Goal: Book appointment/travel/reservation

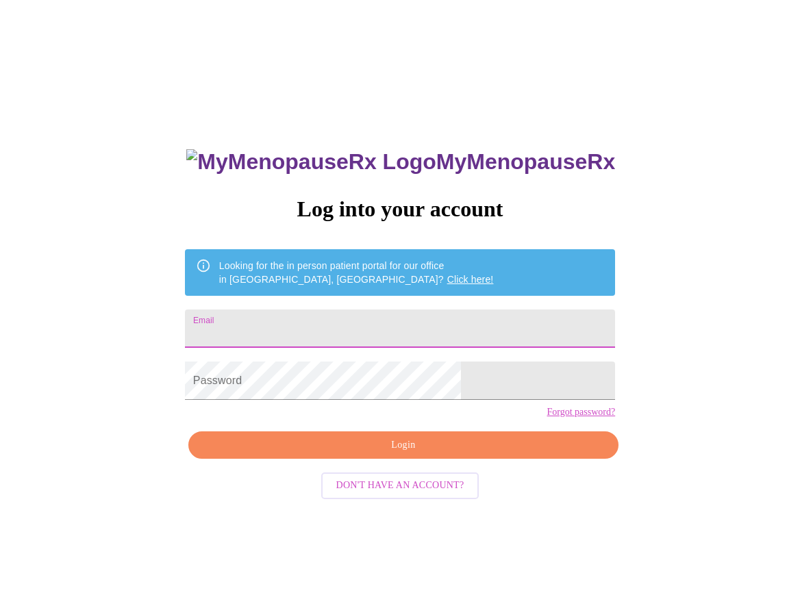
click at [331, 323] on input "Email" at bounding box center [400, 328] width 430 height 38
click at [424, 322] on input "Email" at bounding box center [400, 328] width 430 height 38
click at [312, 328] on input "Email" at bounding box center [400, 328] width 430 height 38
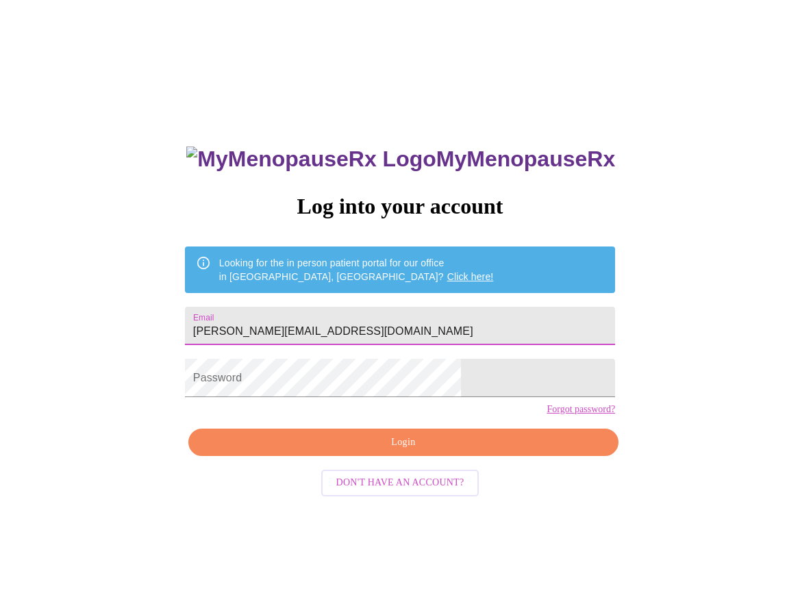
scroll to position [3, 0]
type input "[PERSON_NAME][EMAIL_ADDRESS][DOMAIN_NAME]"
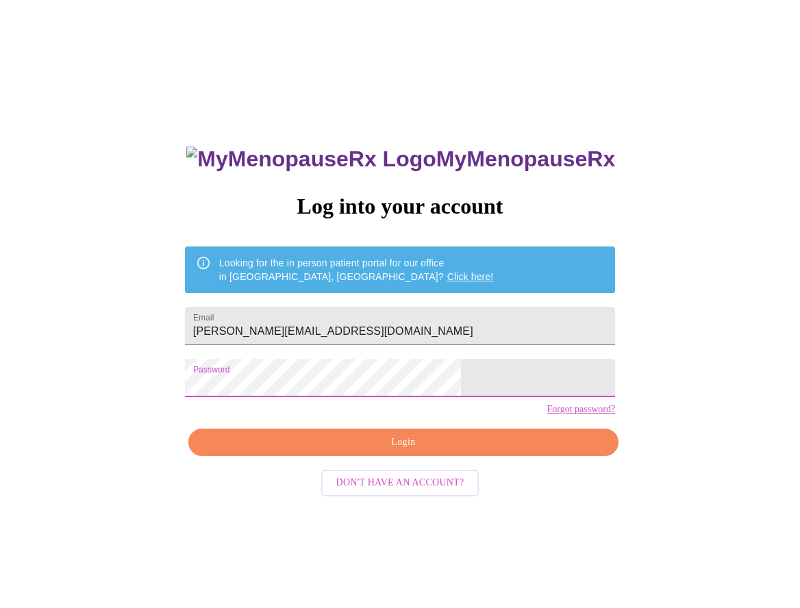
click at [409, 451] on span "Login" at bounding box center [403, 442] width 398 height 17
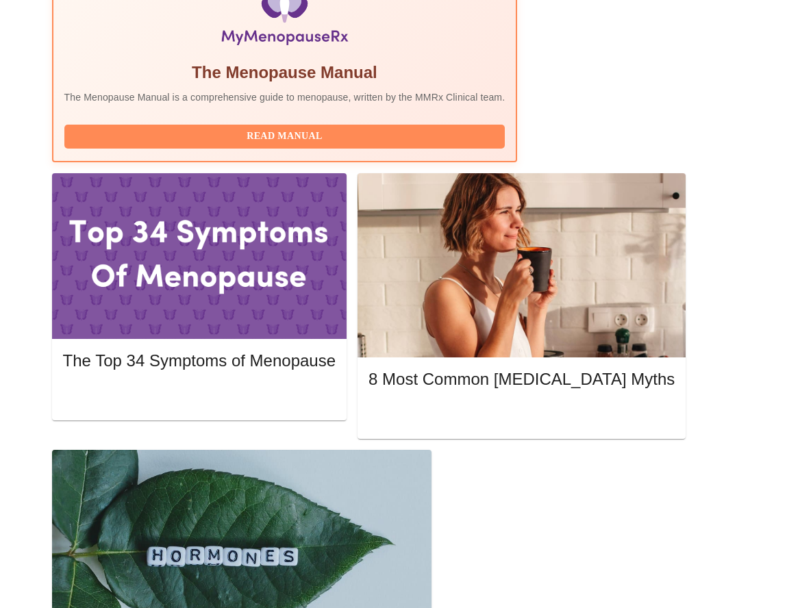
scroll to position [505, 0]
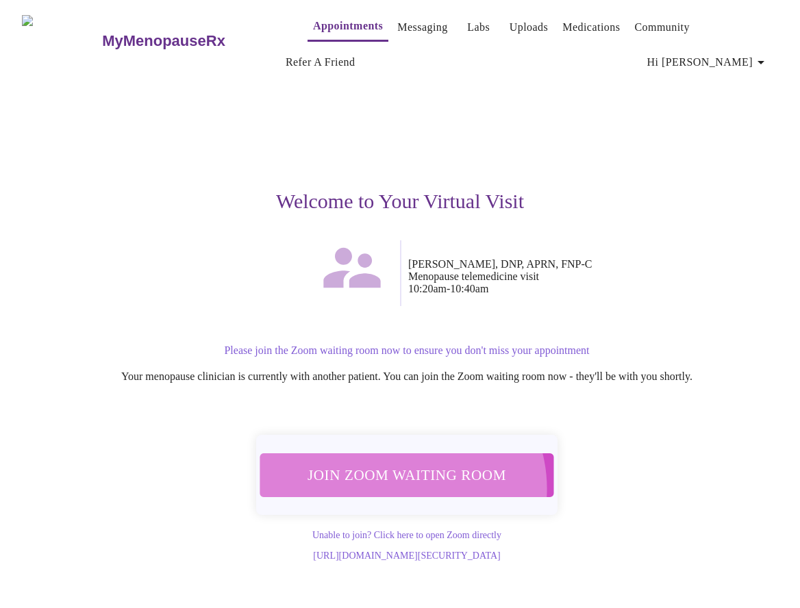
click at [403, 481] on span "Join Zoom Waiting Room" at bounding box center [406, 474] width 257 height 25
